Goal: Task Accomplishment & Management: Use online tool/utility

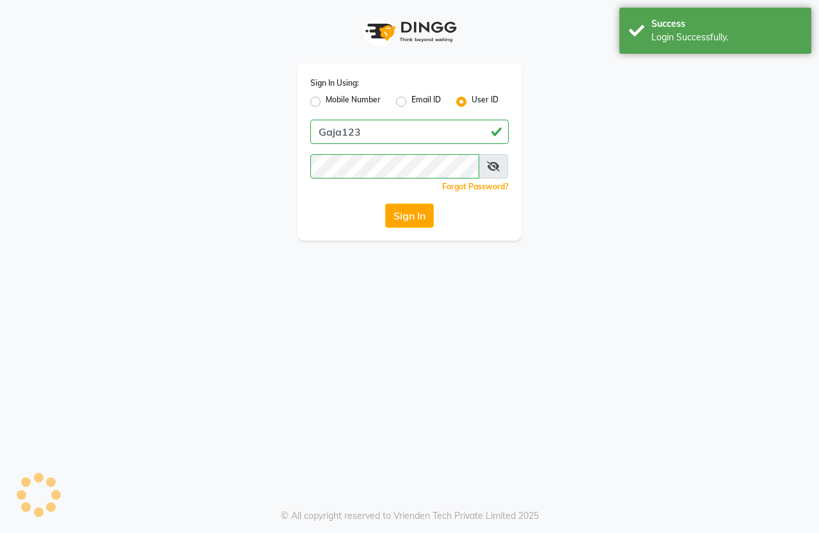
select select "service"
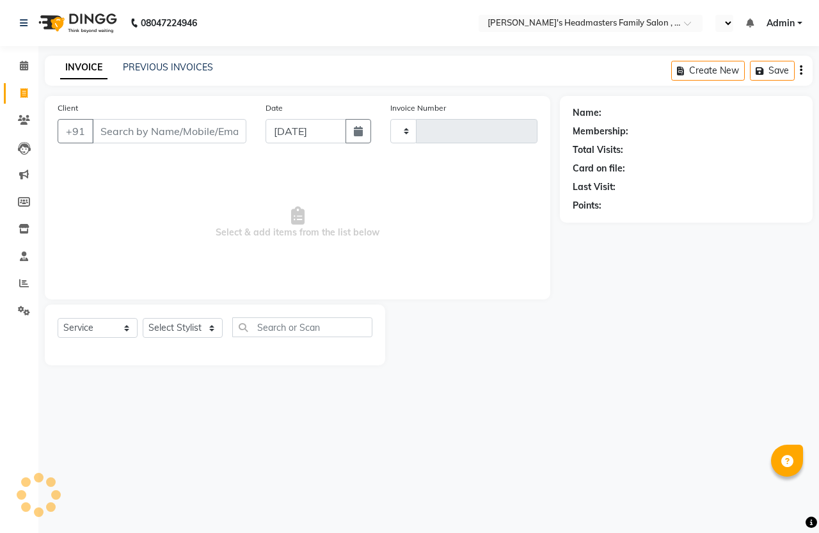
click at [176, 125] on input "Client" at bounding box center [169, 131] width 154 height 24
click at [175, 130] on input "Client" at bounding box center [169, 131] width 154 height 24
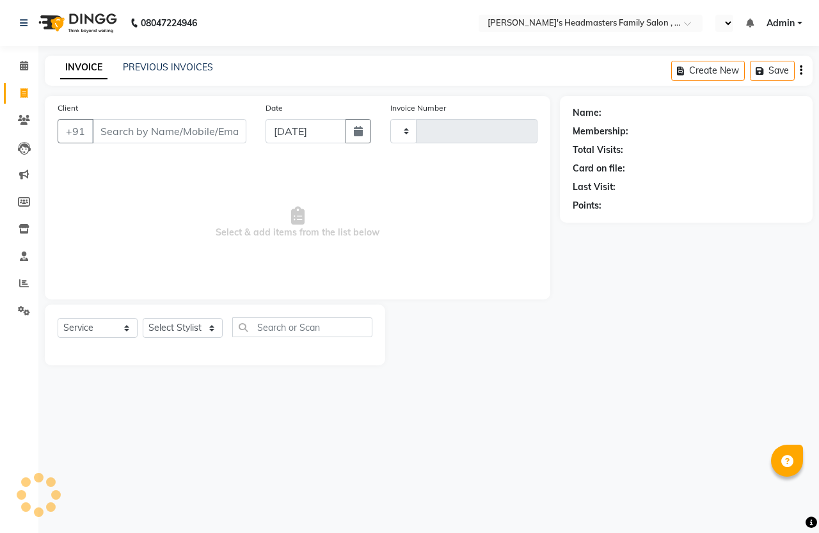
click at [175, 130] on input "Client" at bounding box center [169, 131] width 154 height 24
select select "en"
click at [145, 135] on input "Client" at bounding box center [169, 131] width 154 height 24
type input "1307"
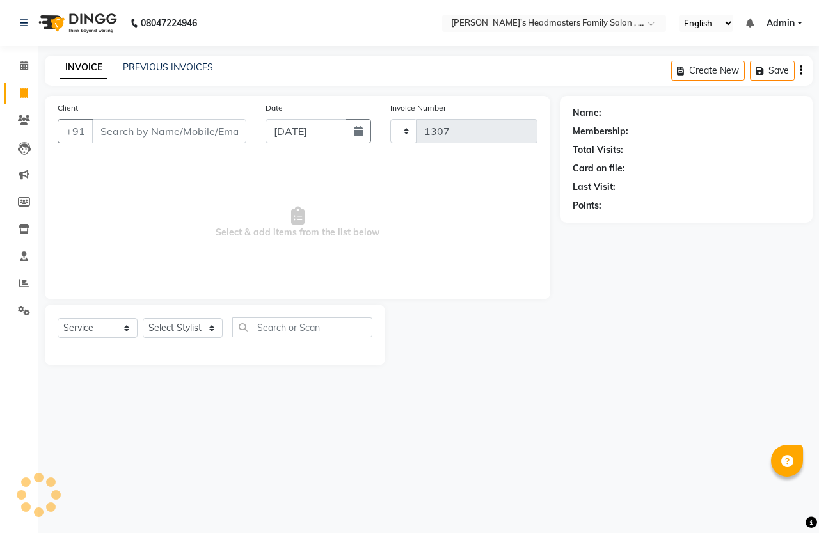
select select "7213"
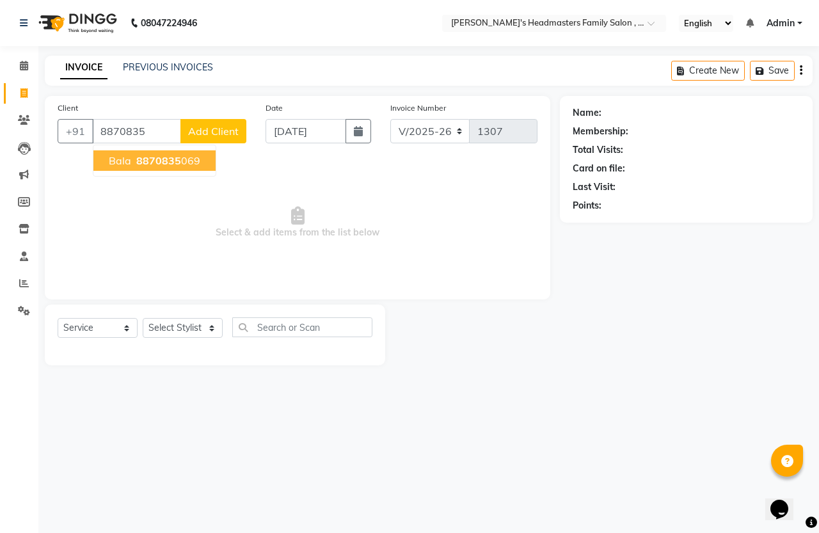
click at [159, 154] on span "8870835" at bounding box center [158, 160] width 45 height 13
type input "8870835069"
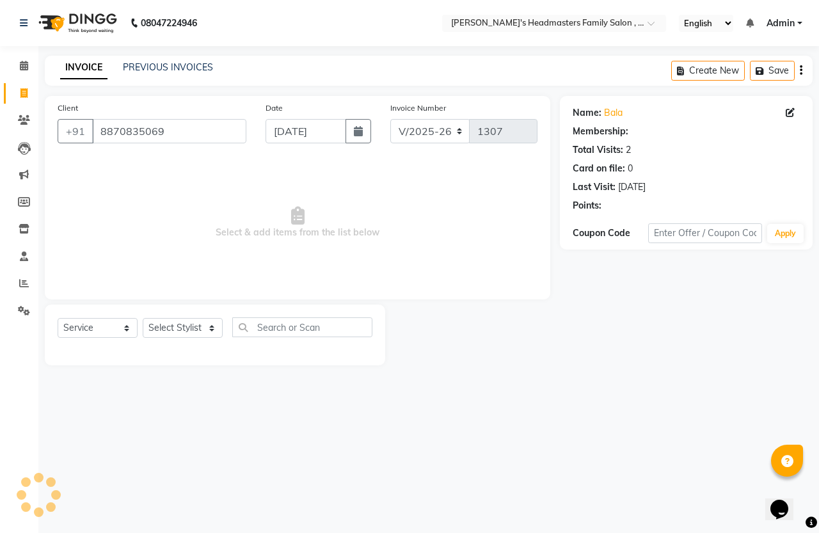
select select "1: Object"
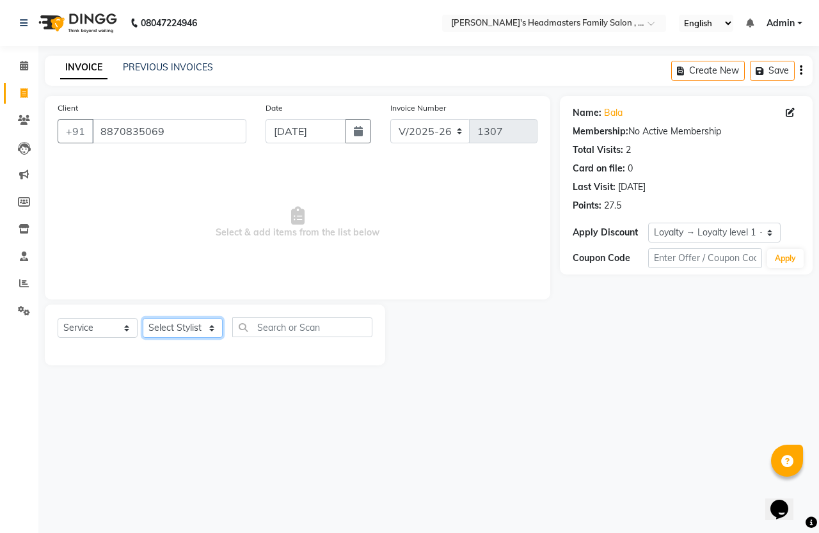
click at [179, 326] on select "Select Stylist [PERSON_NAME] [PERSON_NAME]" at bounding box center [183, 328] width 80 height 20
select select "61185"
click at [143, 318] on select "Select Stylist [PERSON_NAME] [PERSON_NAME]" at bounding box center [183, 328] width 80 height 20
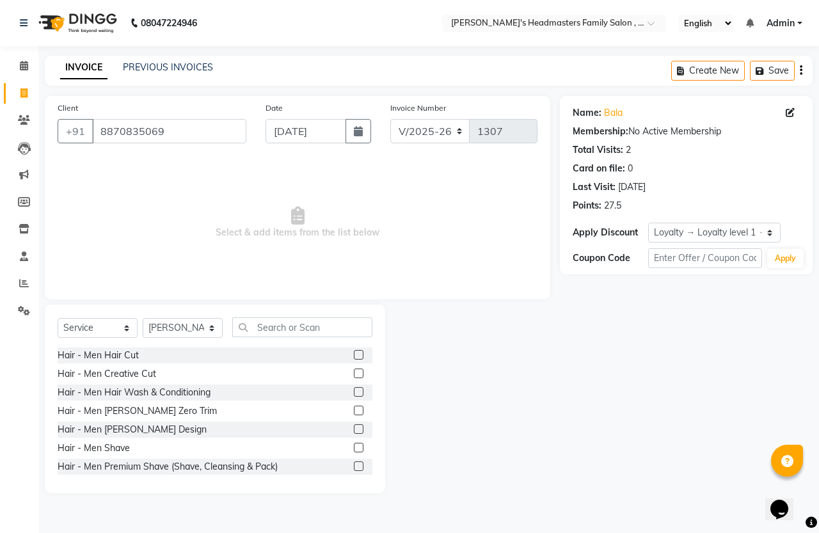
drag, startPoint x: 340, startPoint y: 354, endPoint x: 347, endPoint y: 432, distance: 78.3
click at [354, 353] on label at bounding box center [359, 355] width 10 height 10
click at [354, 353] on input "checkbox" at bounding box center [358, 355] width 8 height 8
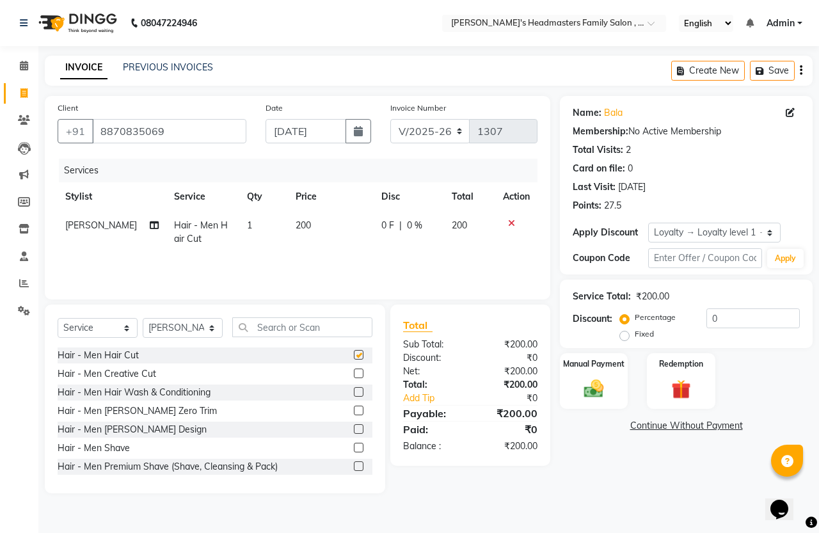
checkbox input "false"
click at [354, 410] on label at bounding box center [359, 410] width 10 height 10
click at [354, 410] on input "checkbox" at bounding box center [358, 411] width 8 height 8
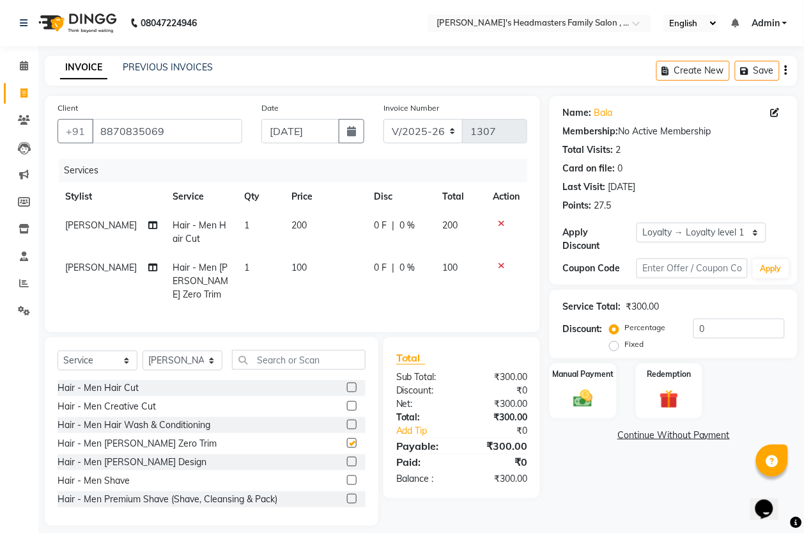
checkbox input "false"
click at [579, 404] on img at bounding box center [583, 398] width 32 height 23
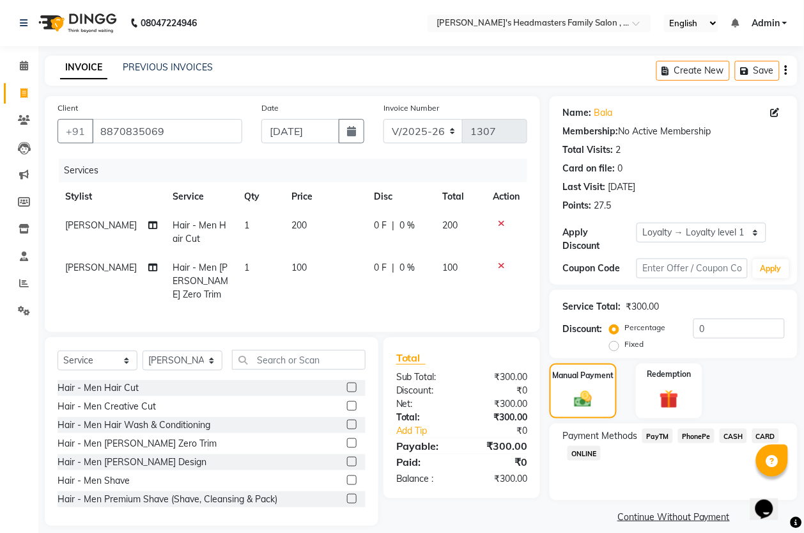
click at [703, 439] on span "PhonePe" at bounding box center [697, 435] width 36 height 15
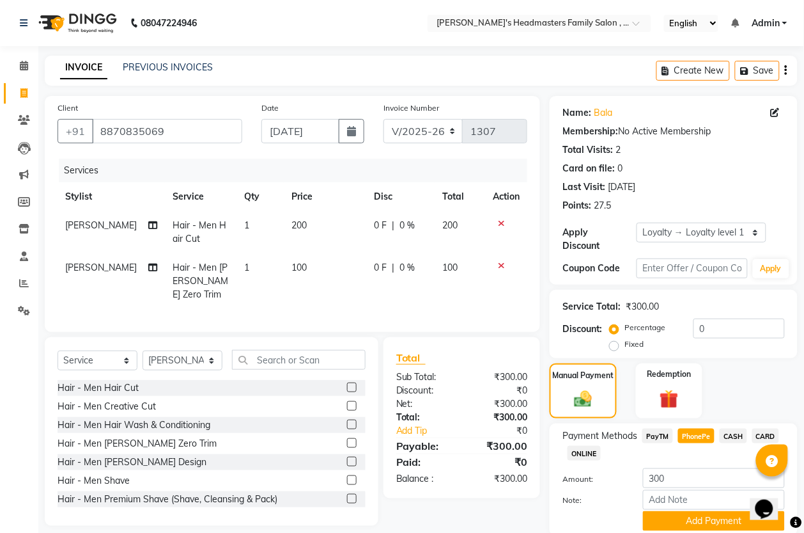
click at [660, 437] on span "PayTM" at bounding box center [658, 435] width 31 height 15
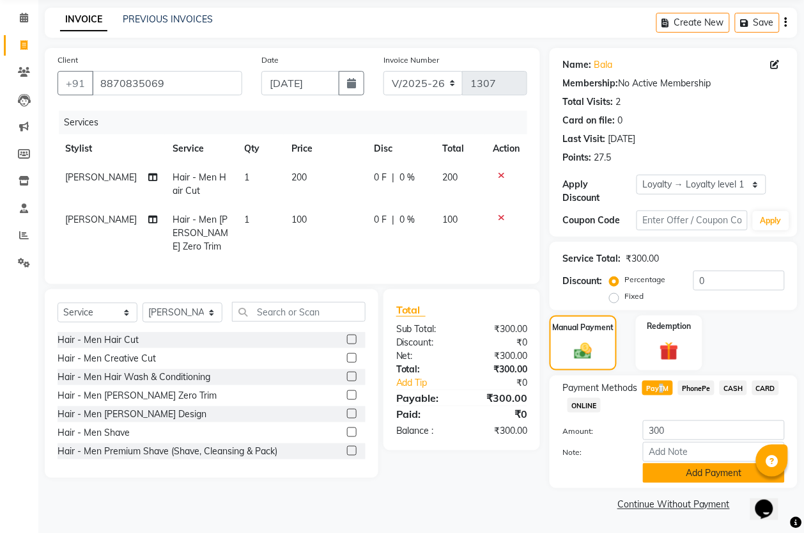
click at [677, 466] on button "Add Payment" at bounding box center [714, 473] width 142 height 20
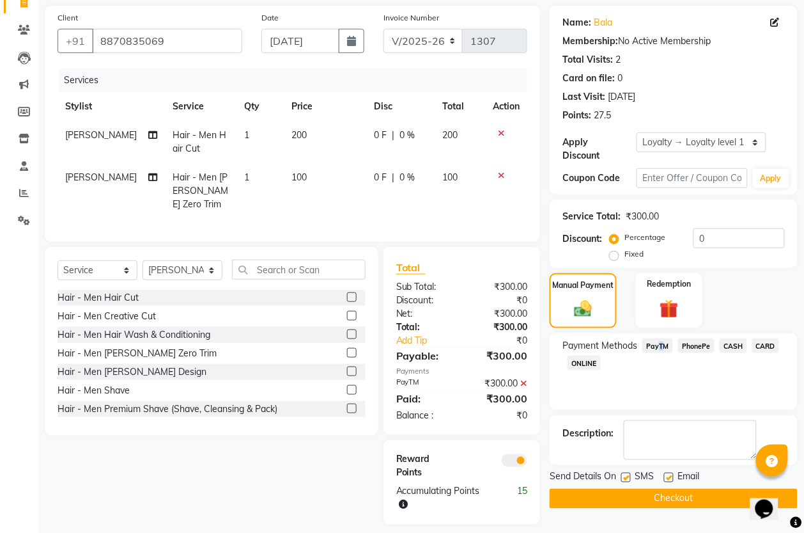
scroll to position [113, 0]
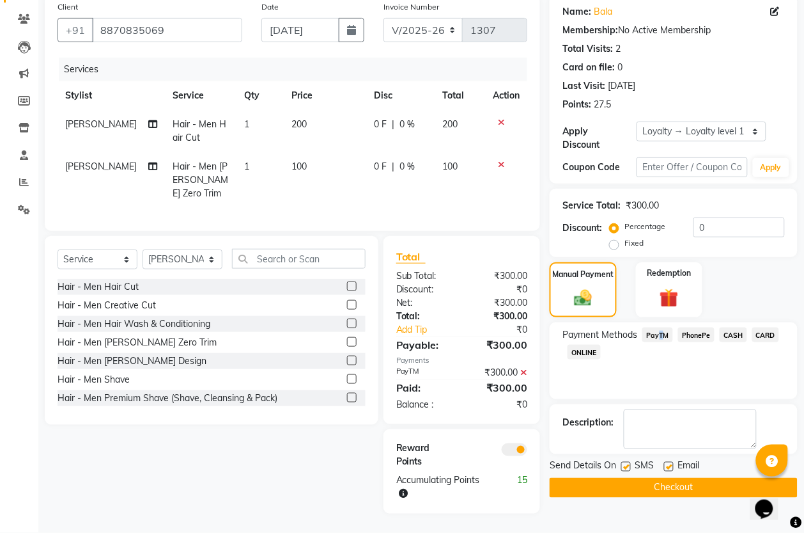
click at [589, 478] on button "Checkout" at bounding box center [674, 488] width 248 height 20
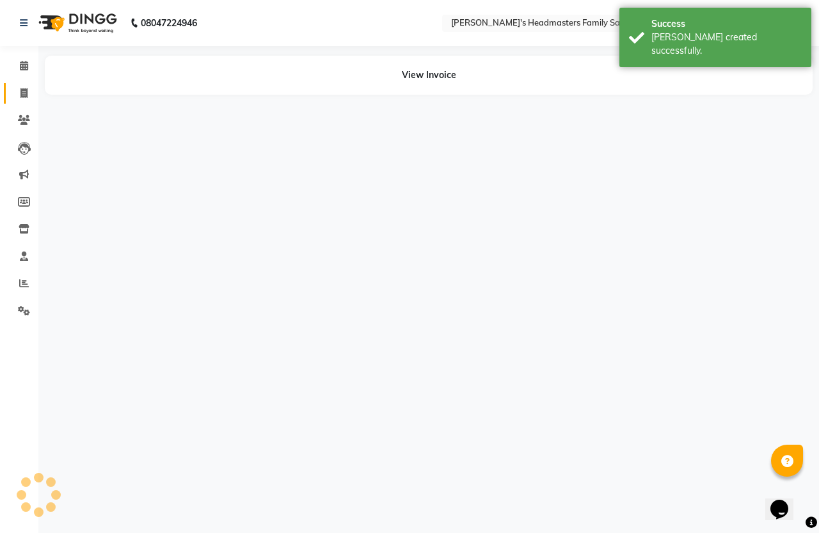
click at [20, 94] on icon at bounding box center [23, 93] width 7 height 10
select select "service"
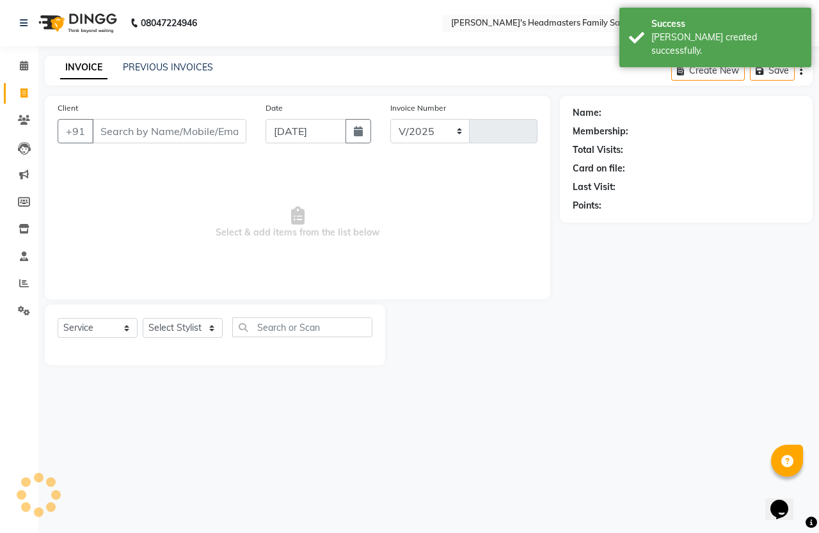
select select "7213"
type input "1308"
